Goal: Check status: Check status

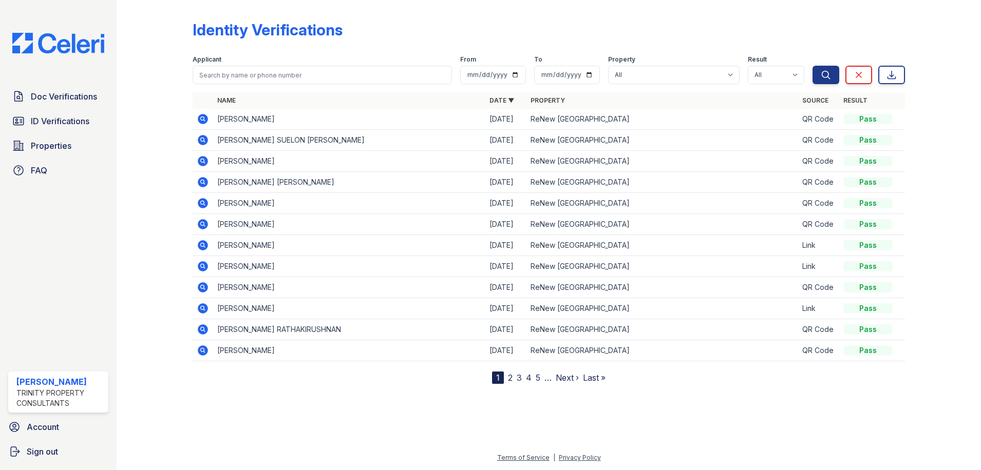
click at [308, 28] on div "Identity Verifications" at bounding box center [268, 30] width 150 height 18
click at [40, 118] on span "ID Verifications" at bounding box center [60, 121] width 59 height 12
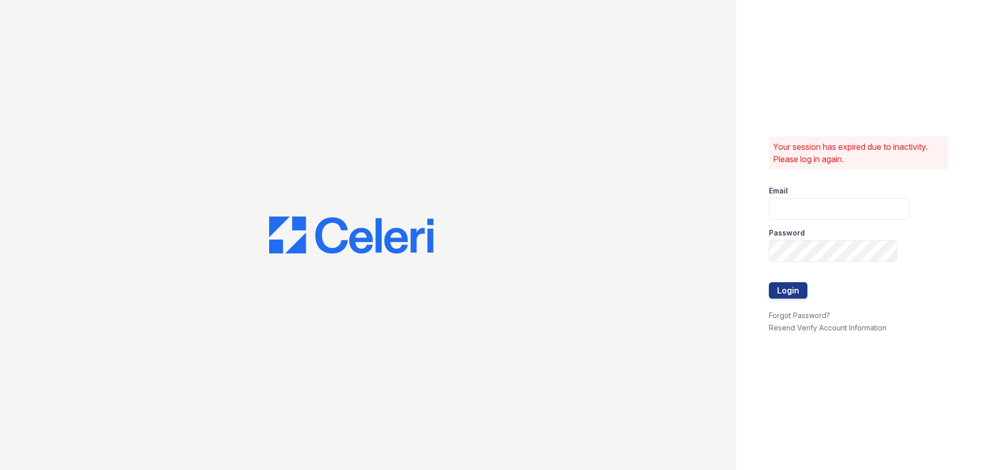
type input "candice.payne@trinity-pm.com"
click at [767, 296] on div "Your session has expired due to inactivity. Please log in again. Email candice.…" at bounding box center [858, 235] width 245 height 470
click at [786, 284] on button "Login" at bounding box center [788, 290] width 39 height 16
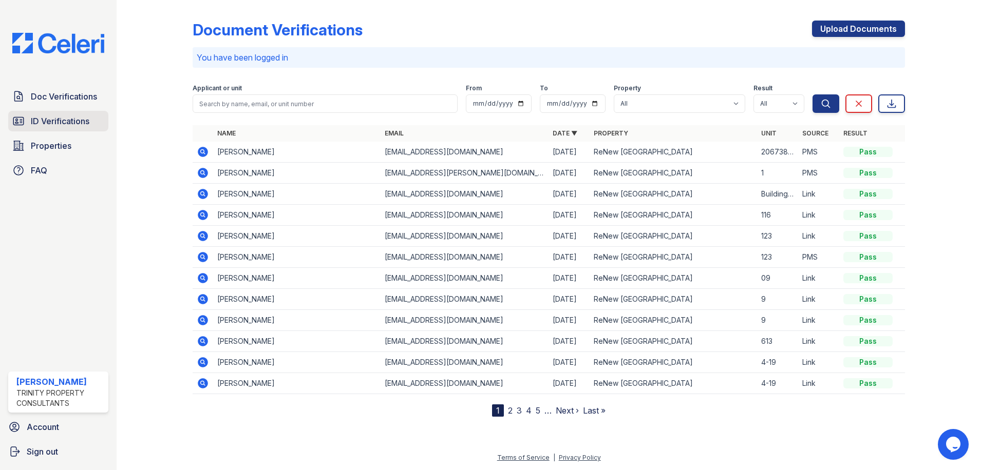
click at [93, 118] on link "ID Verifications" at bounding box center [58, 121] width 100 height 21
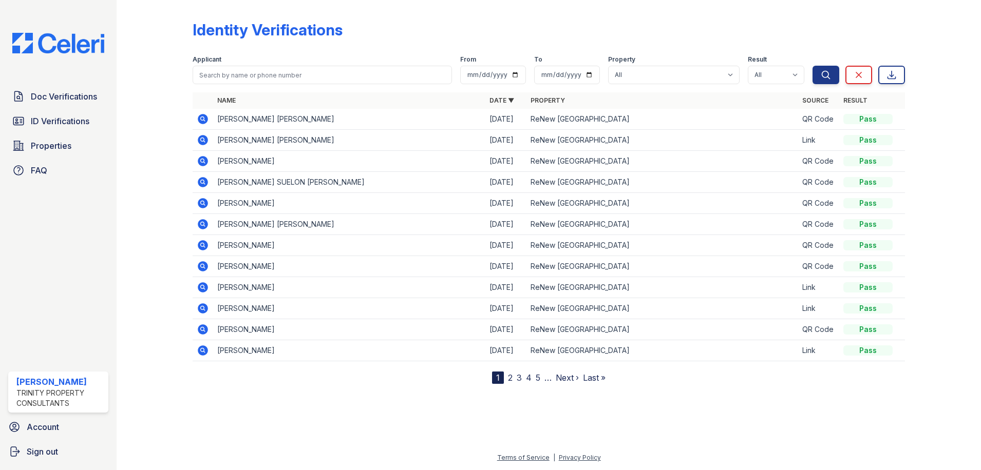
click at [196, 117] on td at bounding box center [203, 119] width 21 height 21
click at [200, 117] on icon at bounding box center [203, 119] width 10 height 10
